Goal: Information Seeking & Learning: Learn about a topic

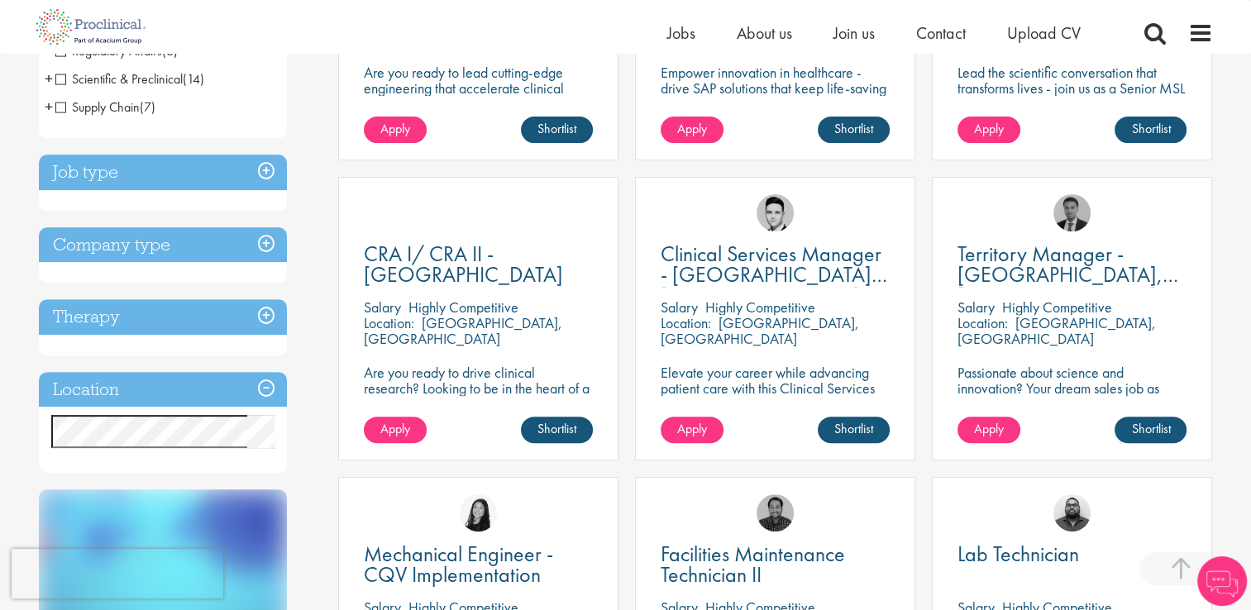
click at [205, 394] on h3 "Location" at bounding box center [163, 390] width 248 height 36
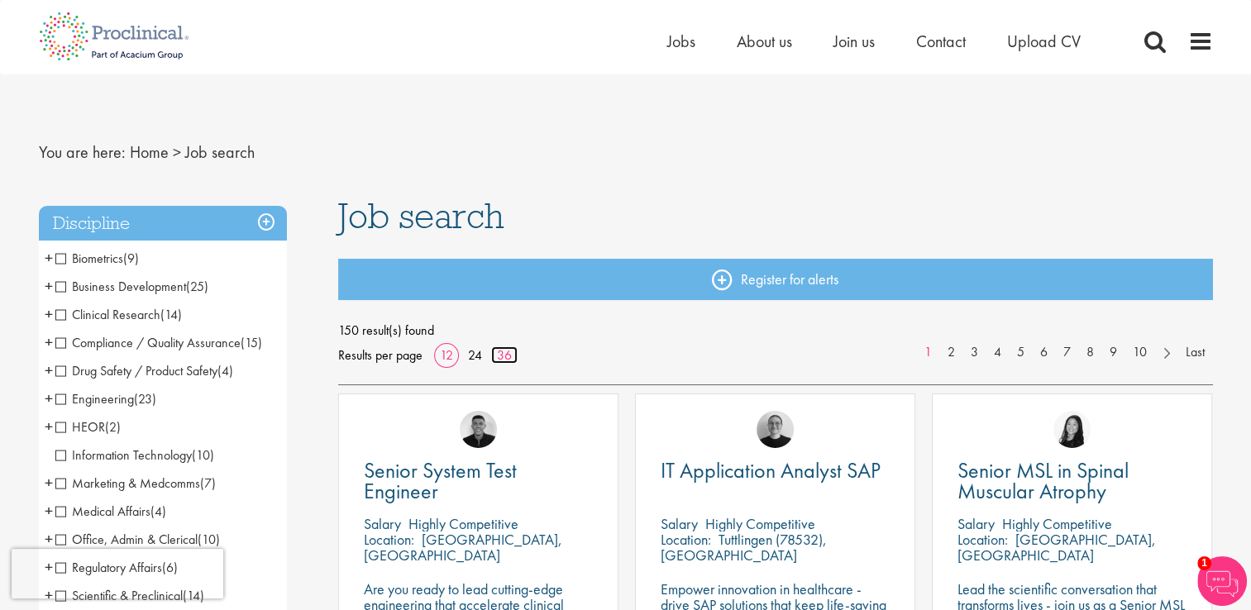
click at [499, 357] on link "36" at bounding box center [504, 354] width 26 height 17
click at [1167, 353] on link at bounding box center [1166, 351] width 24 height 17
